Goal: Task Accomplishment & Management: Use online tool/utility

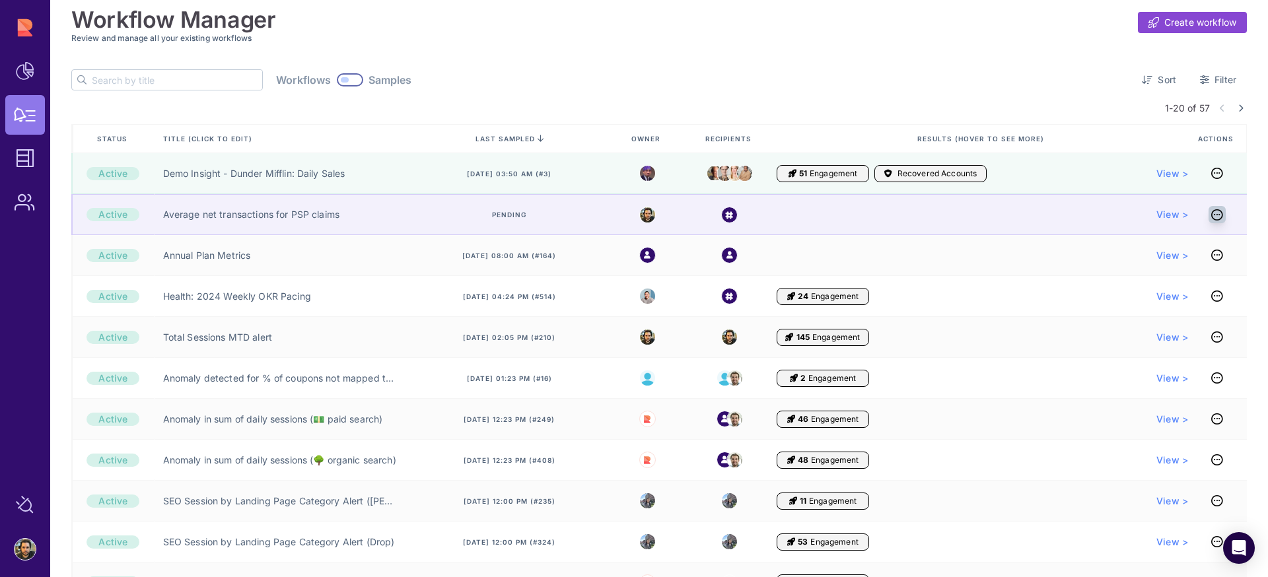
click at [1218, 215] on icon at bounding box center [1218, 215] width 12 height 1
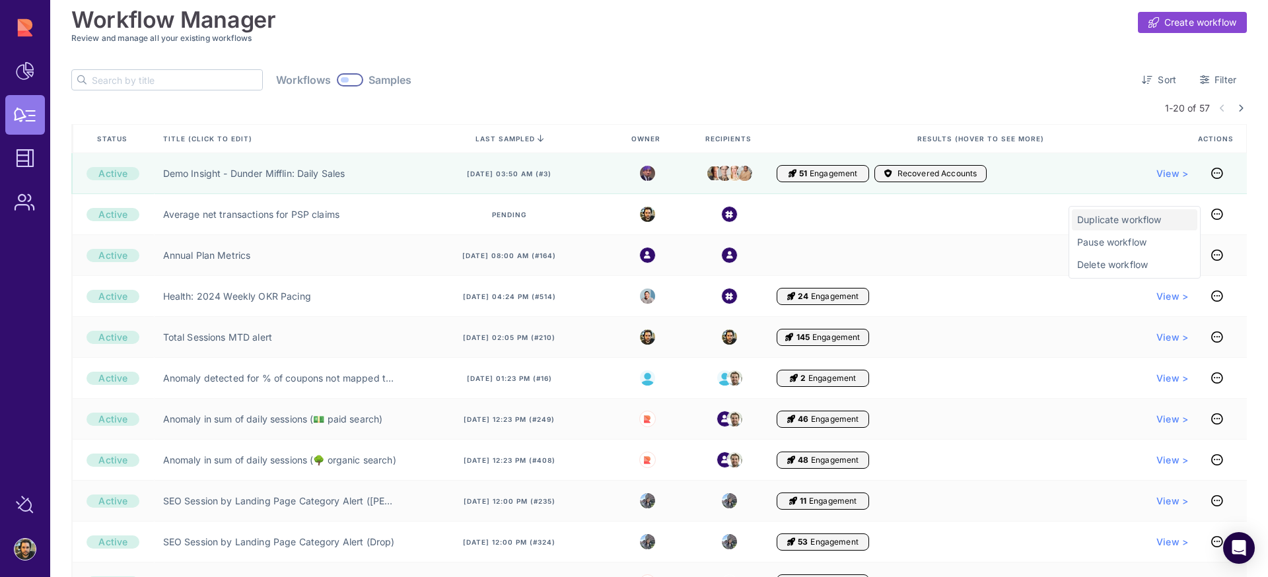
click at [1140, 223] on span "Duplicate workflow" at bounding box center [1134, 219] width 115 height 13
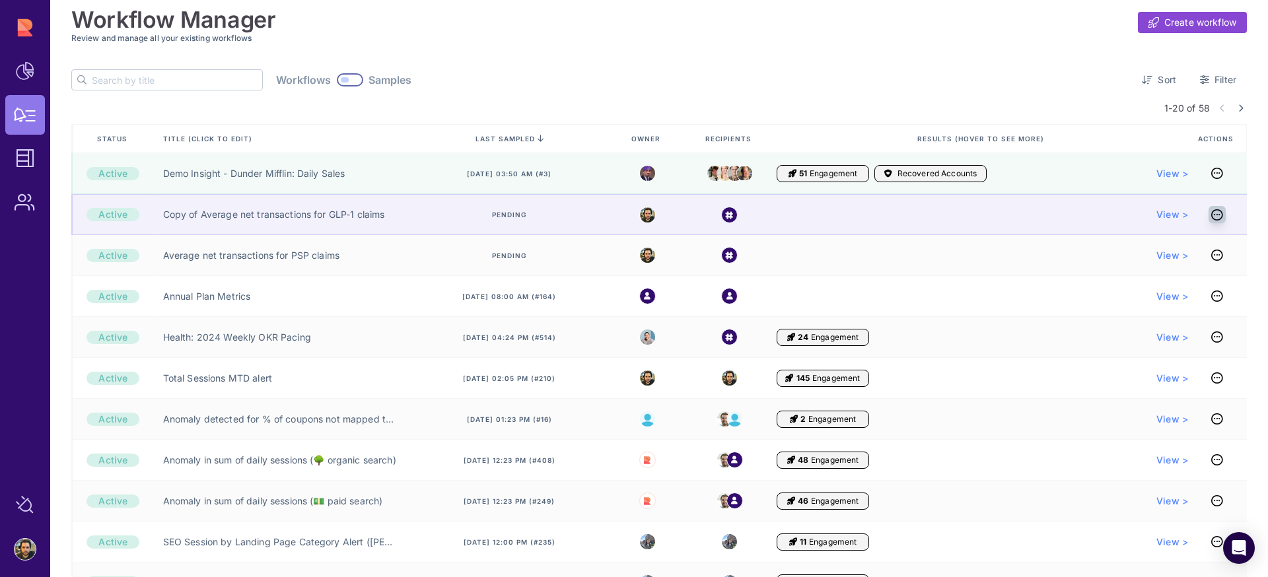
click at [1212, 215] on icon at bounding box center [1218, 215] width 12 height 1
click at [1159, 216] on span "View >" at bounding box center [1173, 214] width 32 height 13
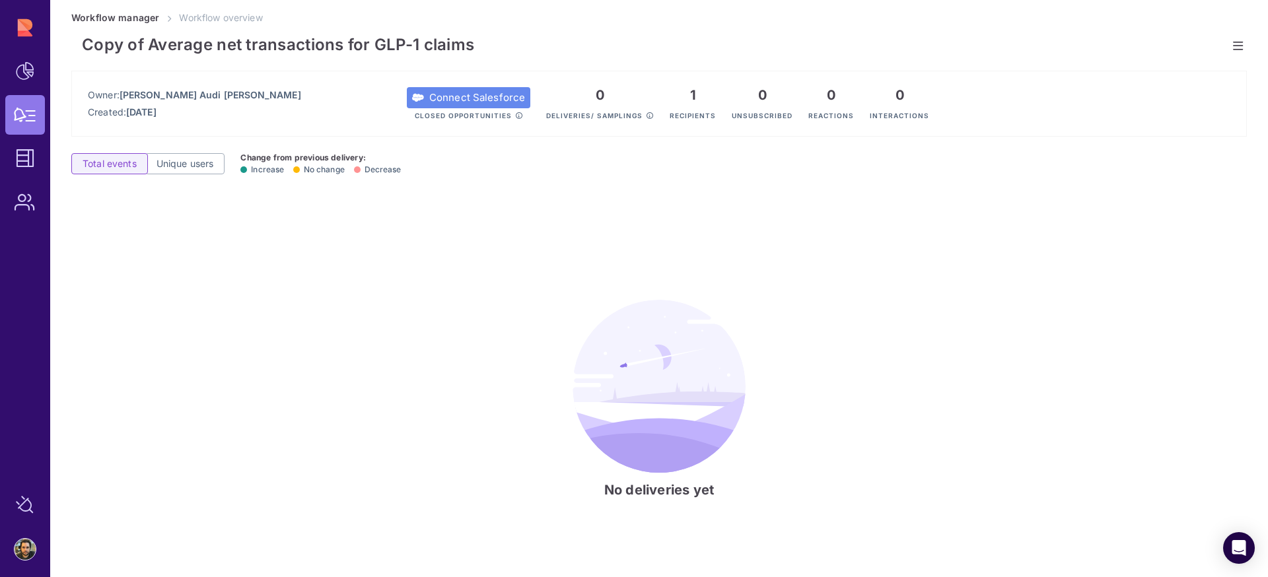
click at [1234, 46] on icon at bounding box center [1238, 46] width 10 height 1
click at [1126, 56] on span "Edit workflow" at bounding box center [1155, 50] width 115 height 13
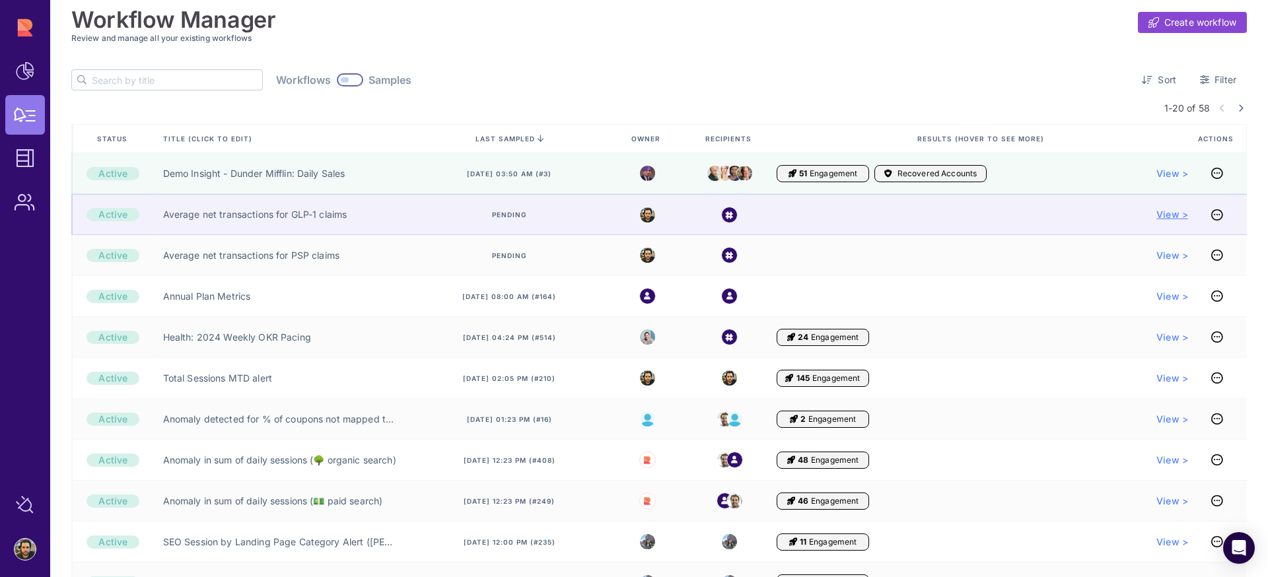
click at [1166, 216] on span "View >" at bounding box center [1173, 214] width 32 height 13
